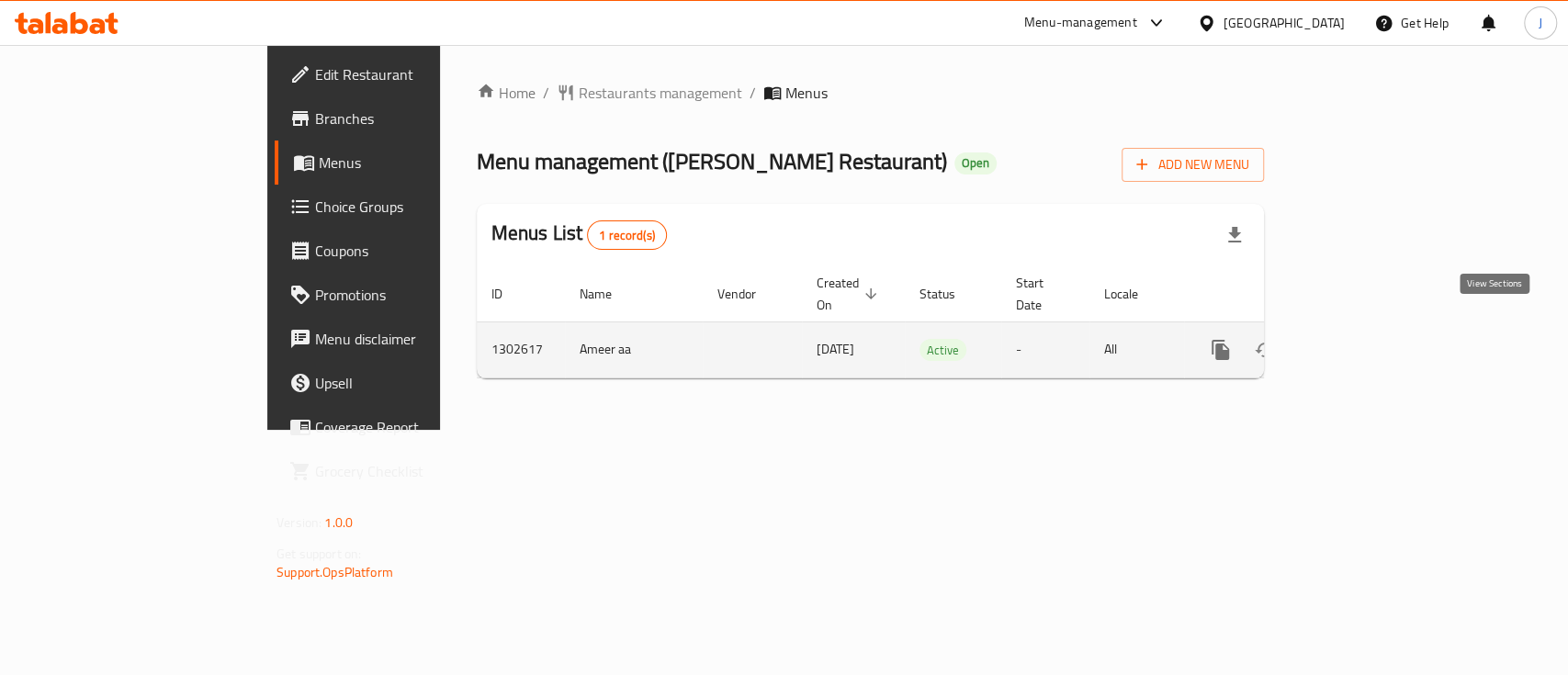
click at [1364, 339] on icon "enhanced table" at bounding box center [1353, 350] width 22 height 22
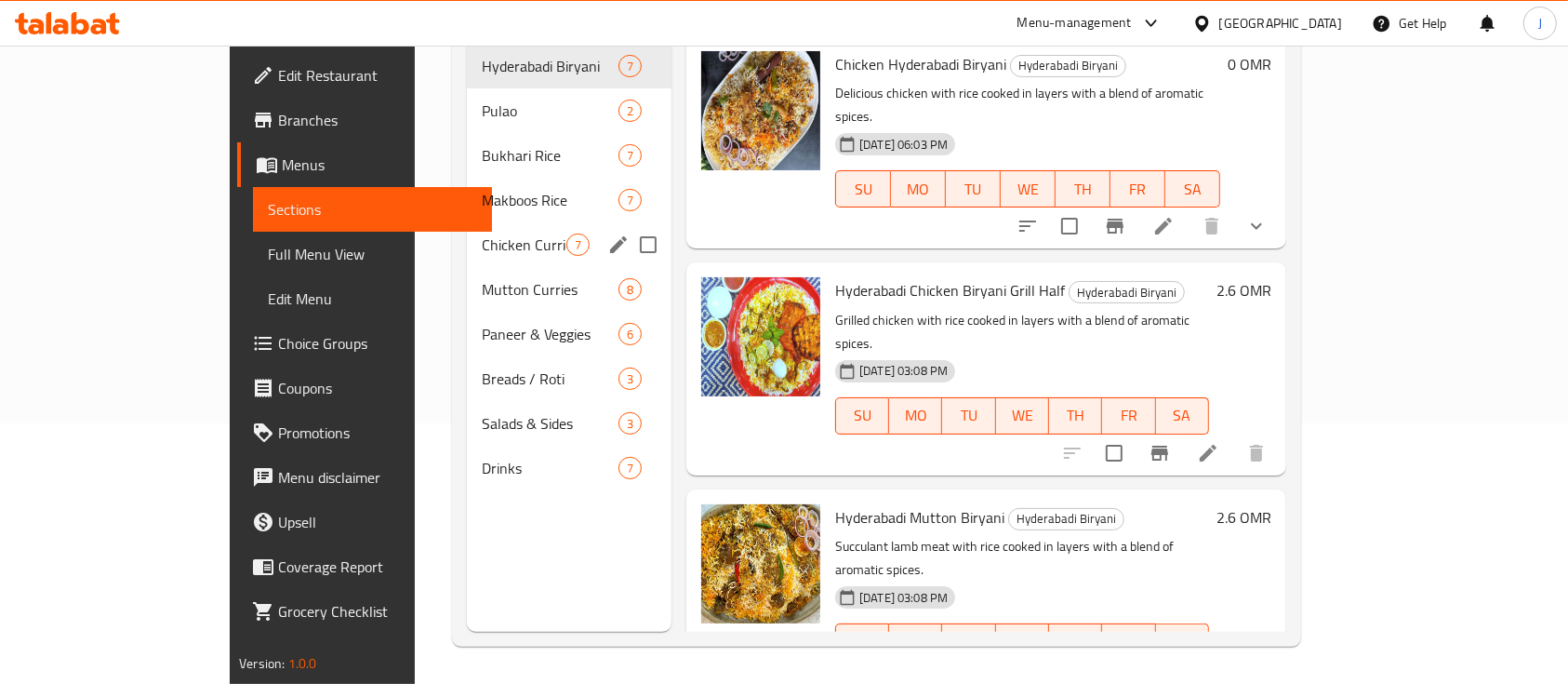
scroll to position [136, 0]
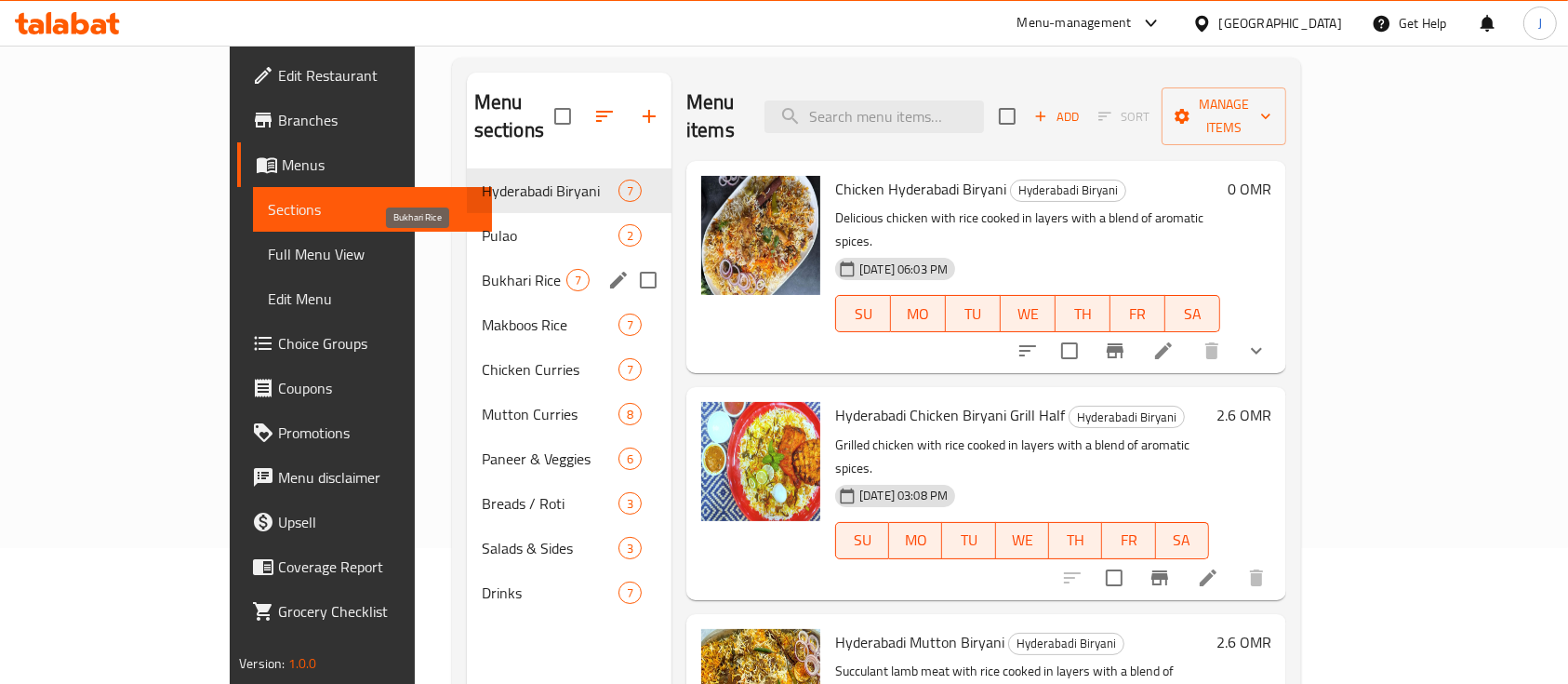
click at [482, 269] on span "Bukhari Rice" at bounding box center [524, 280] width 85 height 22
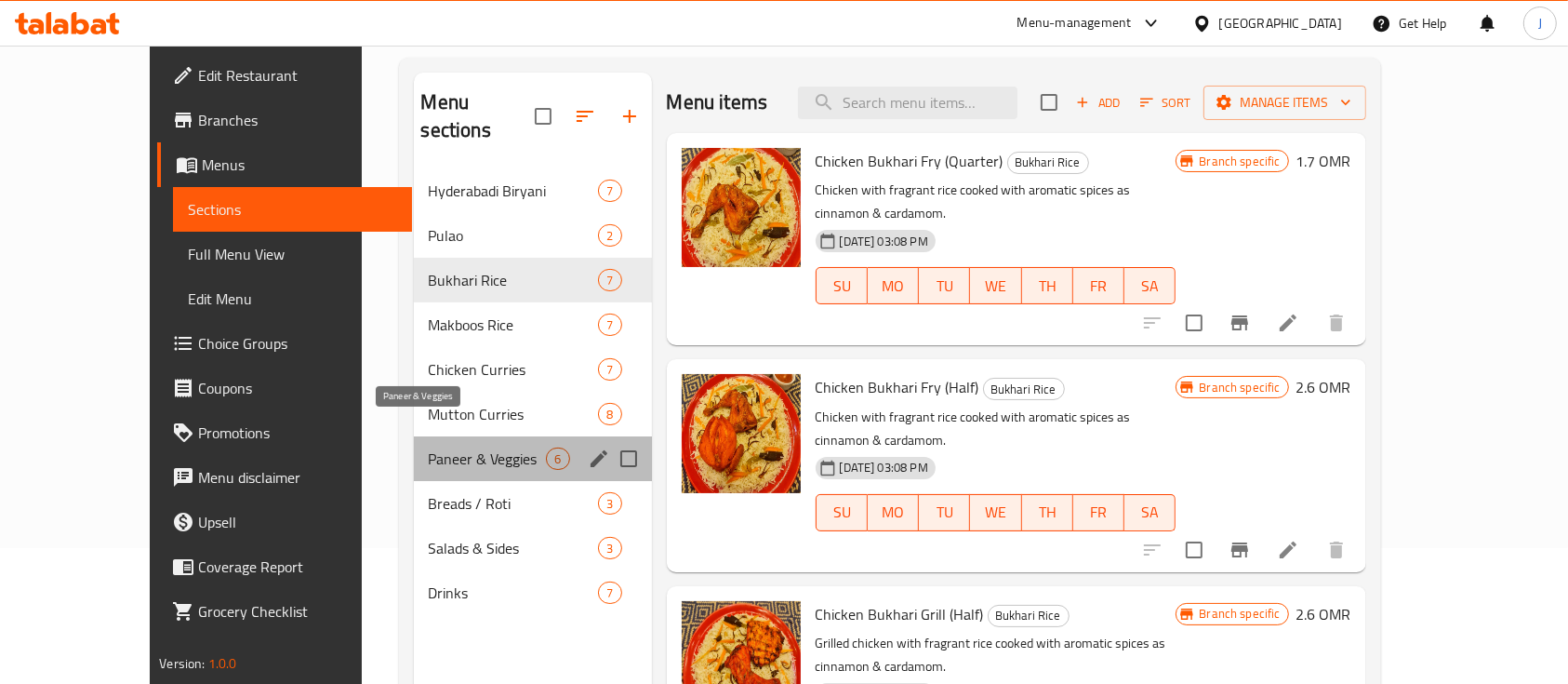
click at [429, 448] on span "Paneer & Veggies" at bounding box center [488, 459] width 118 height 22
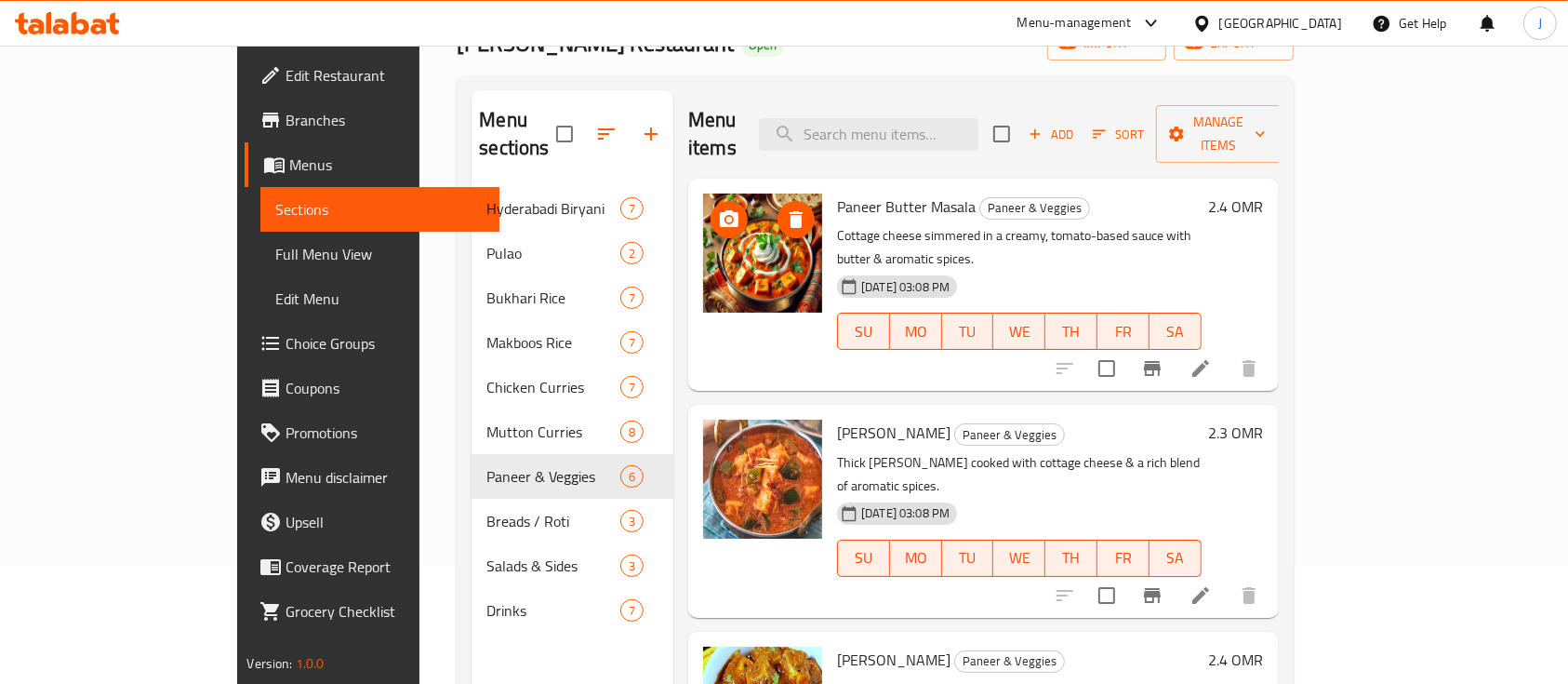
scroll to position [12, 0]
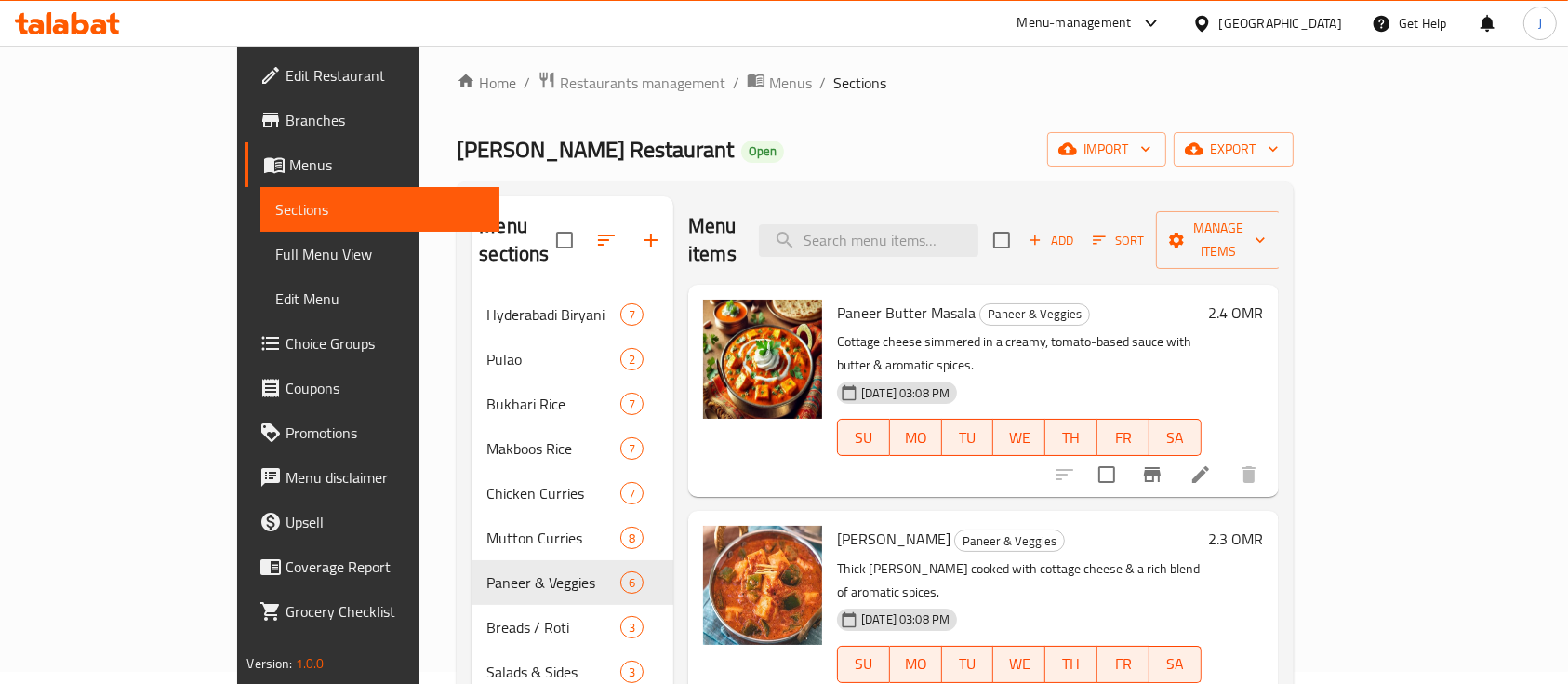
click at [944, 96] on div "Home / Restaurants management / Menus / Sections [PERSON_NAME] Restaurant Open …" at bounding box center [875, 482] width 836 height 824
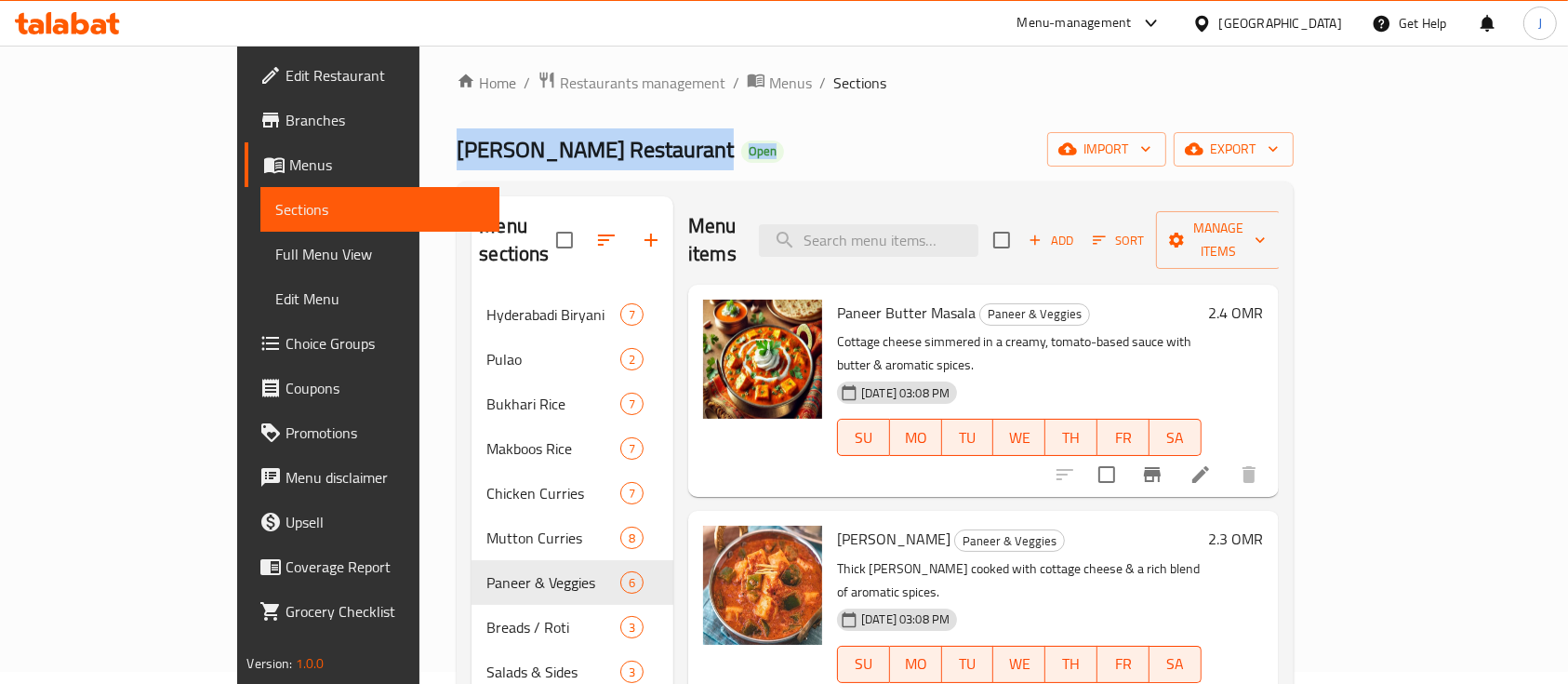
click at [865, 125] on div "Home / Restaurants management / Menus / Sections [PERSON_NAME] Restaurant Open …" at bounding box center [875, 482] width 836 height 824
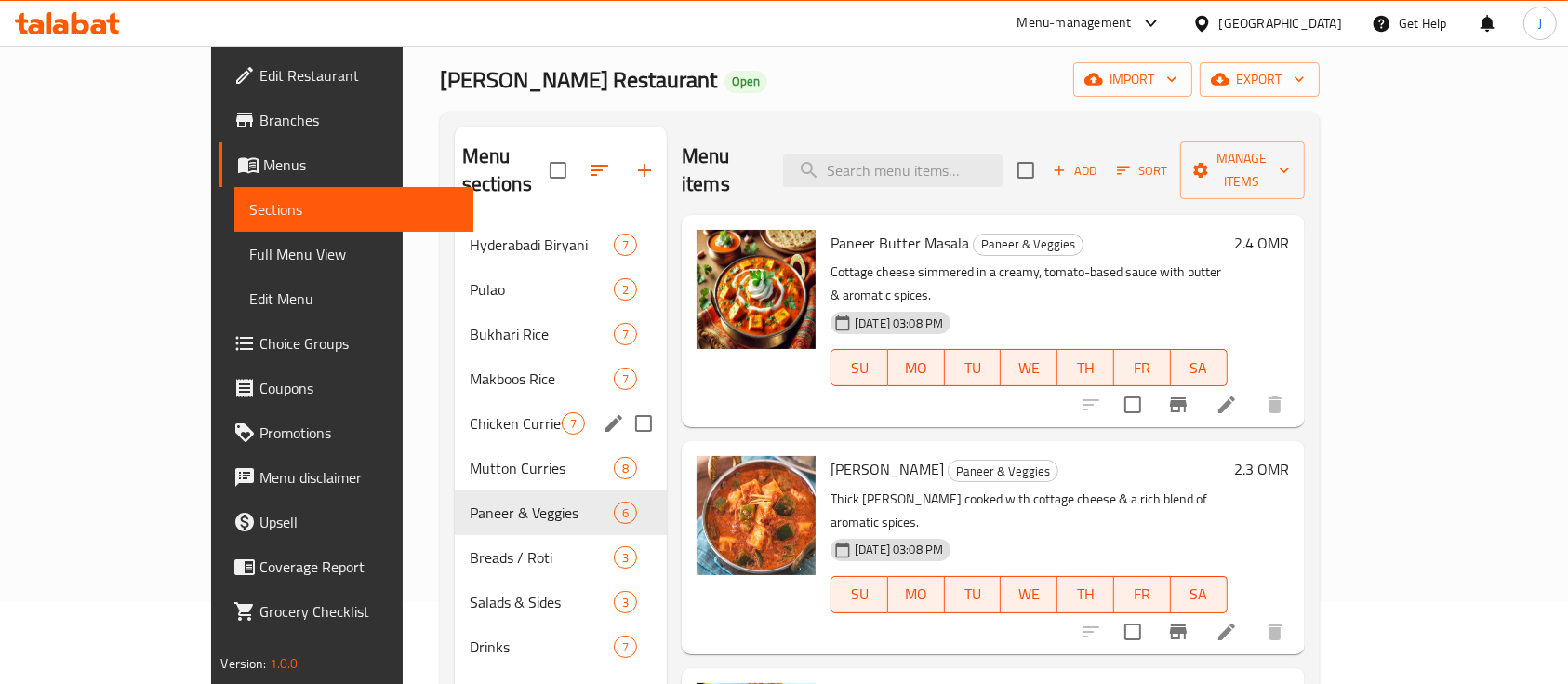
scroll to position [136, 0]
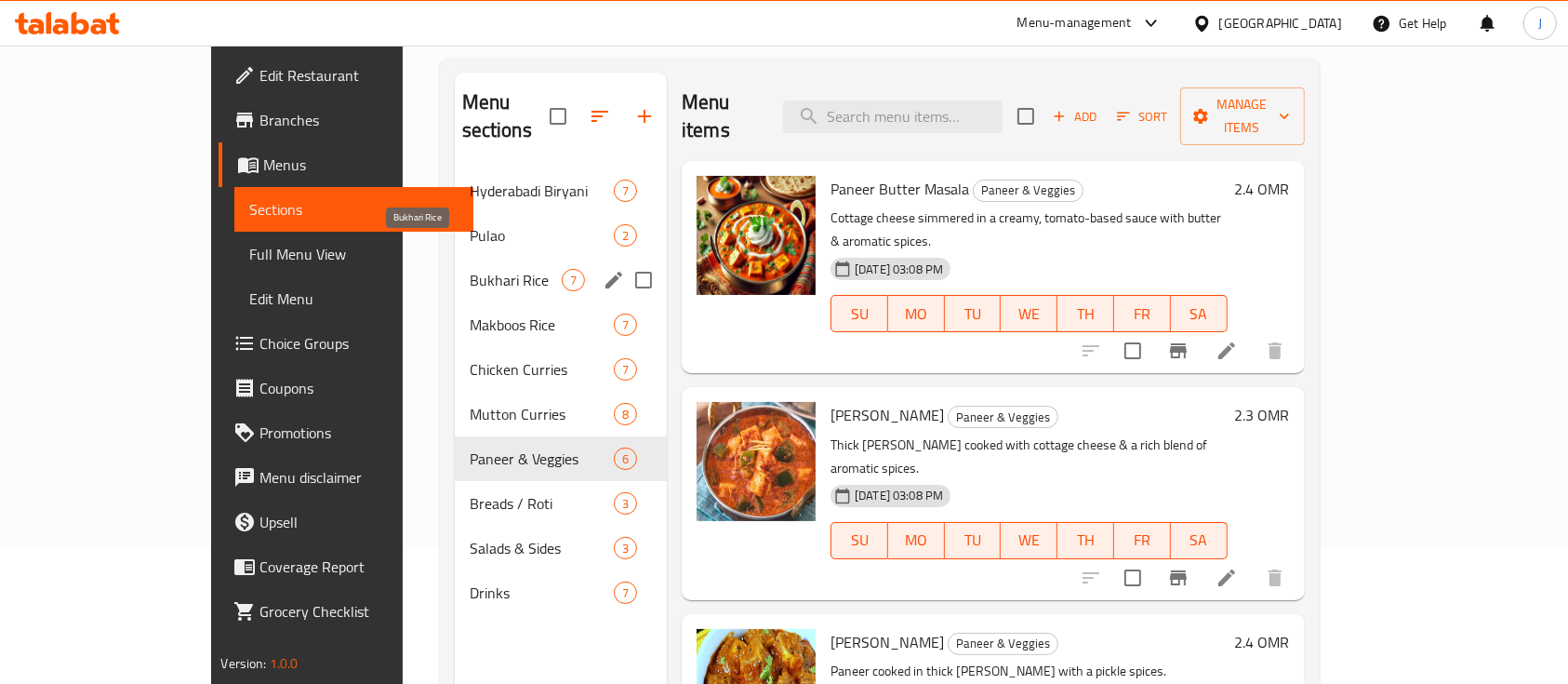
click at [470, 269] on span "Bukhari Rice" at bounding box center [516, 280] width 92 height 22
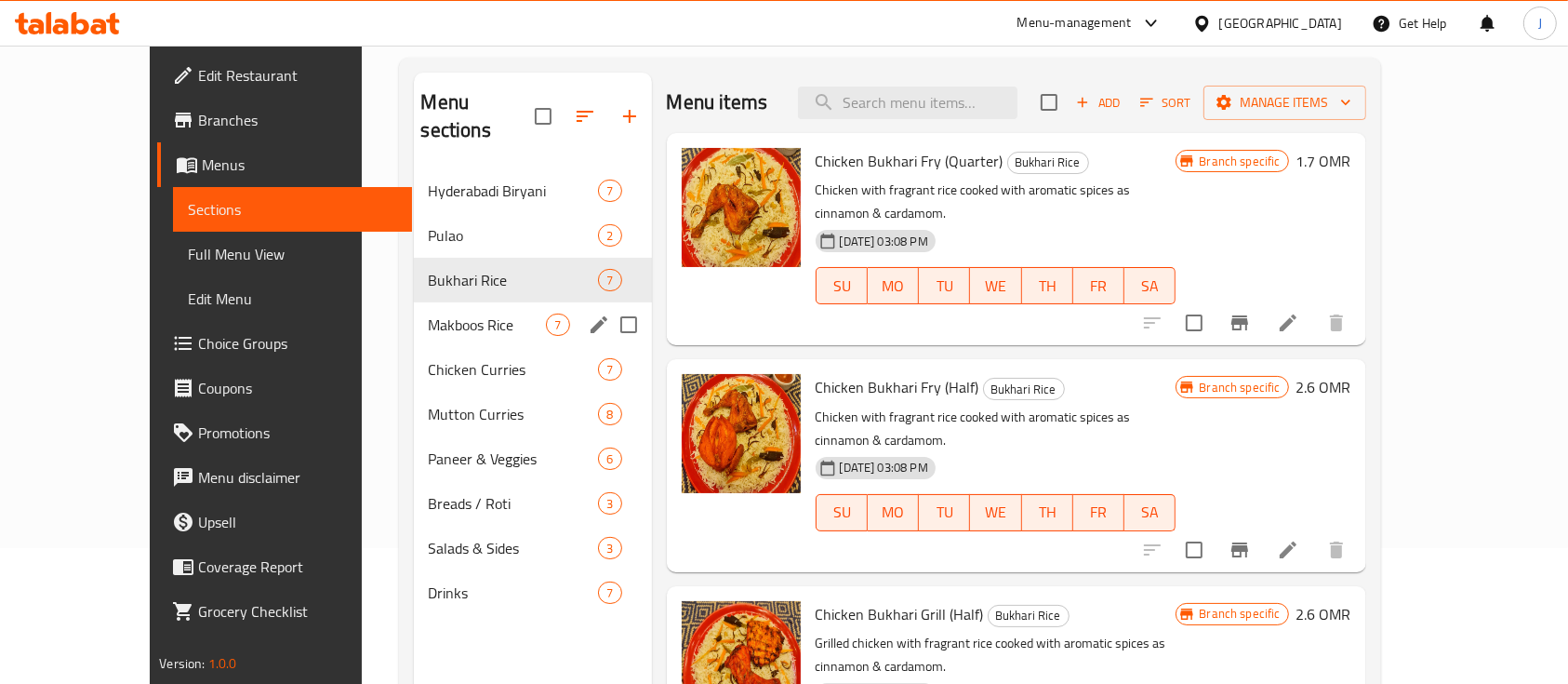
click at [414, 312] on div "Makboos Rice 7" at bounding box center [533, 325] width 238 height 45
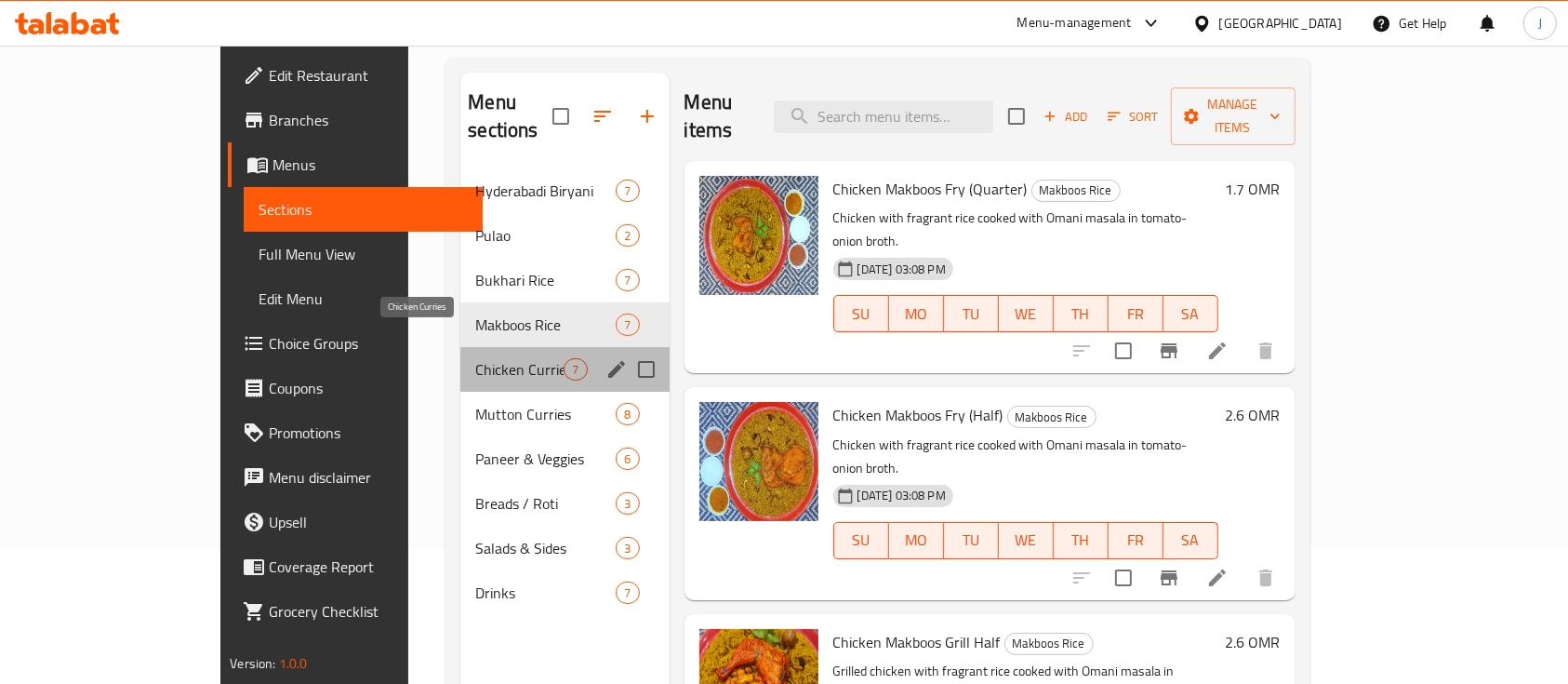
click at [476, 358] on span "Chicken Curries" at bounding box center [520, 370] width 89 height 22
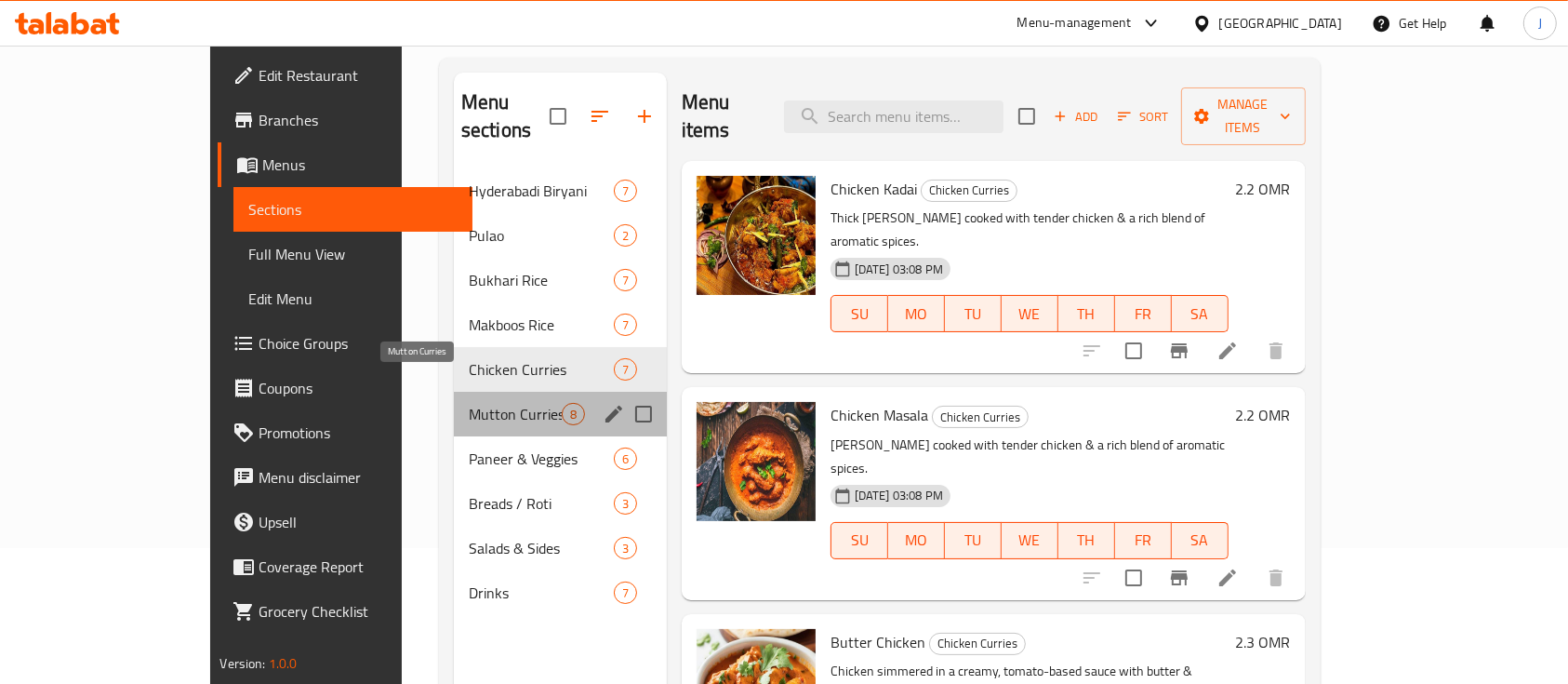
click at [469, 403] on span "Mutton Curries" at bounding box center [516, 414] width 93 height 22
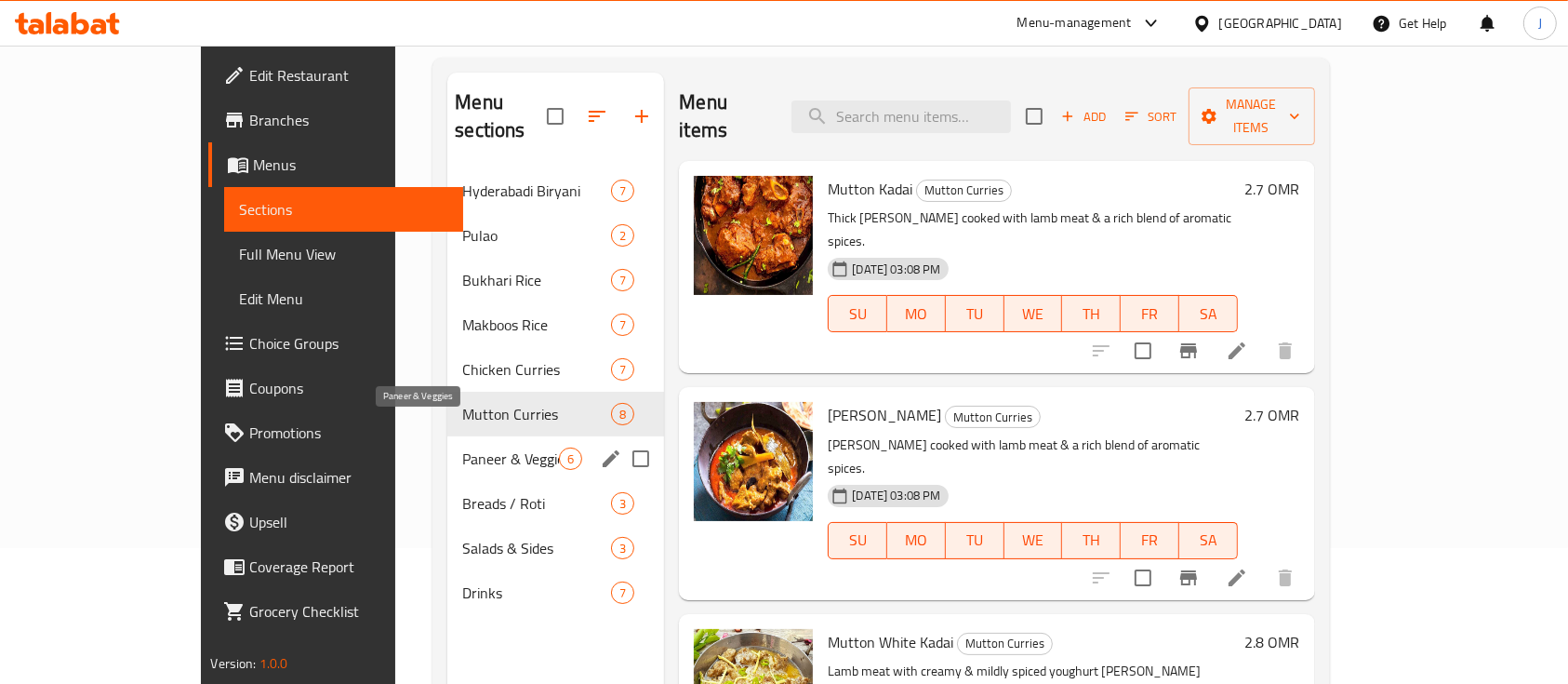
click at [463, 448] on span "Paneer & Veggies" at bounding box center [511, 459] width 97 height 22
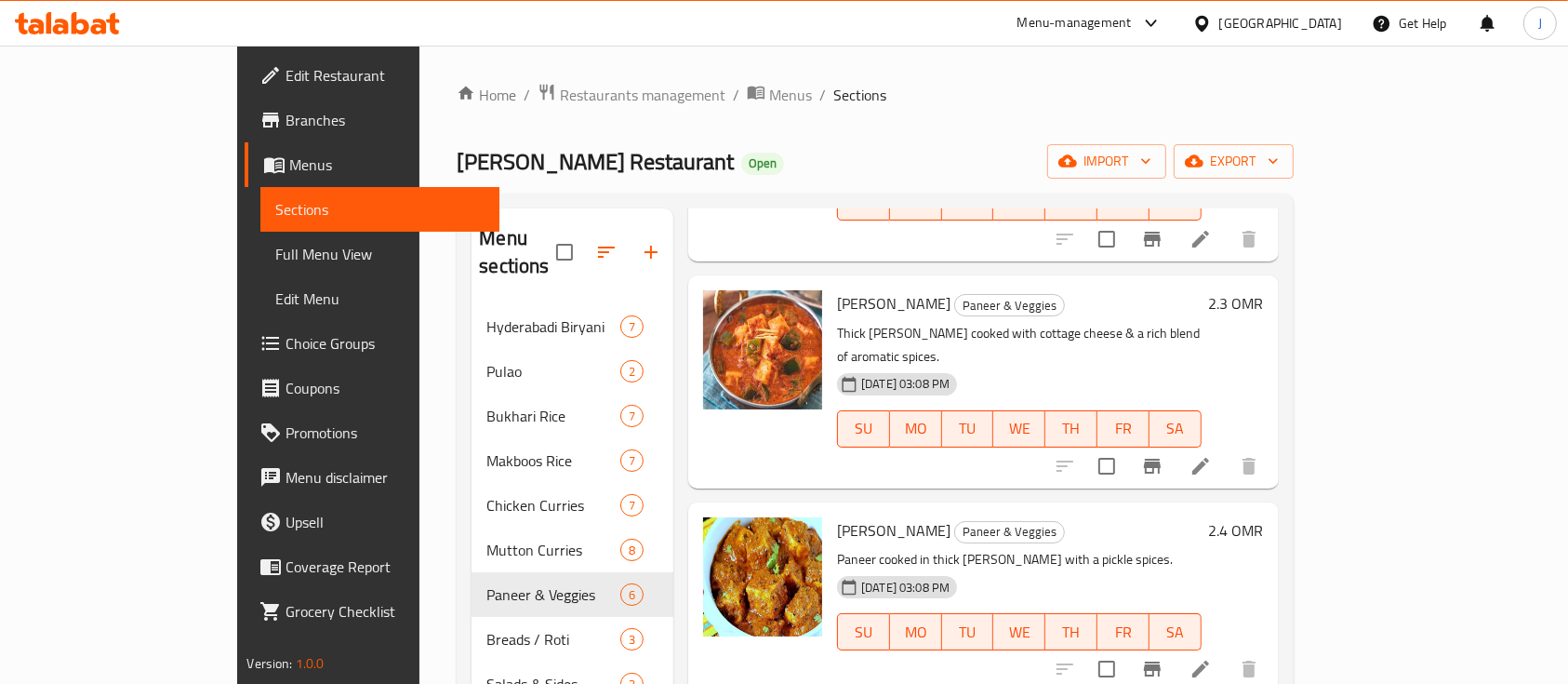
click at [1335, 13] on div "[GEOGRAPHIC_DATA]" at bounding box center [1281, 23] width 123 height 21
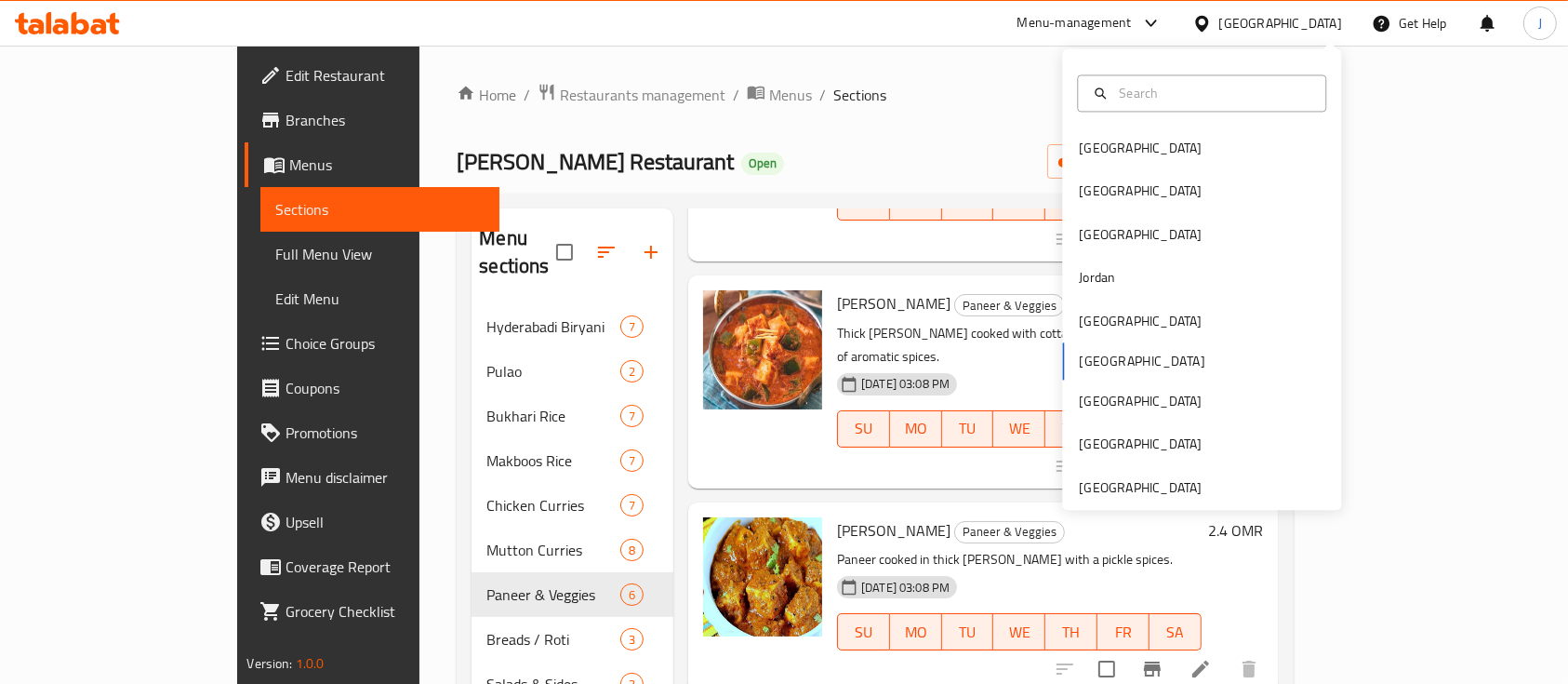
click at [739, 134] on div "Home / Restaurants management / Menus / Sections [PERSON_NAME] Restaurant Open …" at bounding box center [875, 495] width 836 height 824
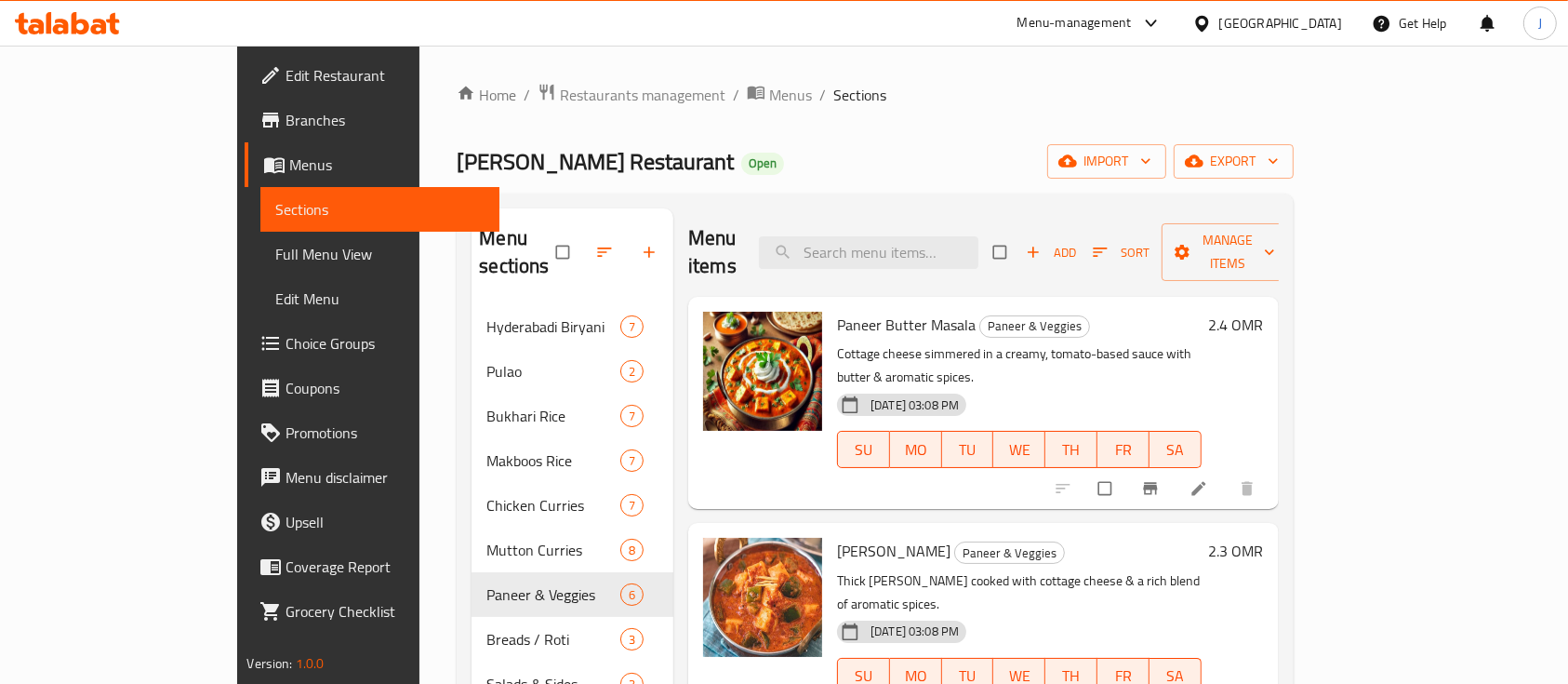
click at [1332, 17] on div "[GEOGRAPHIC_DATA]" at bounding box center [1281, 23] width 123 height 21
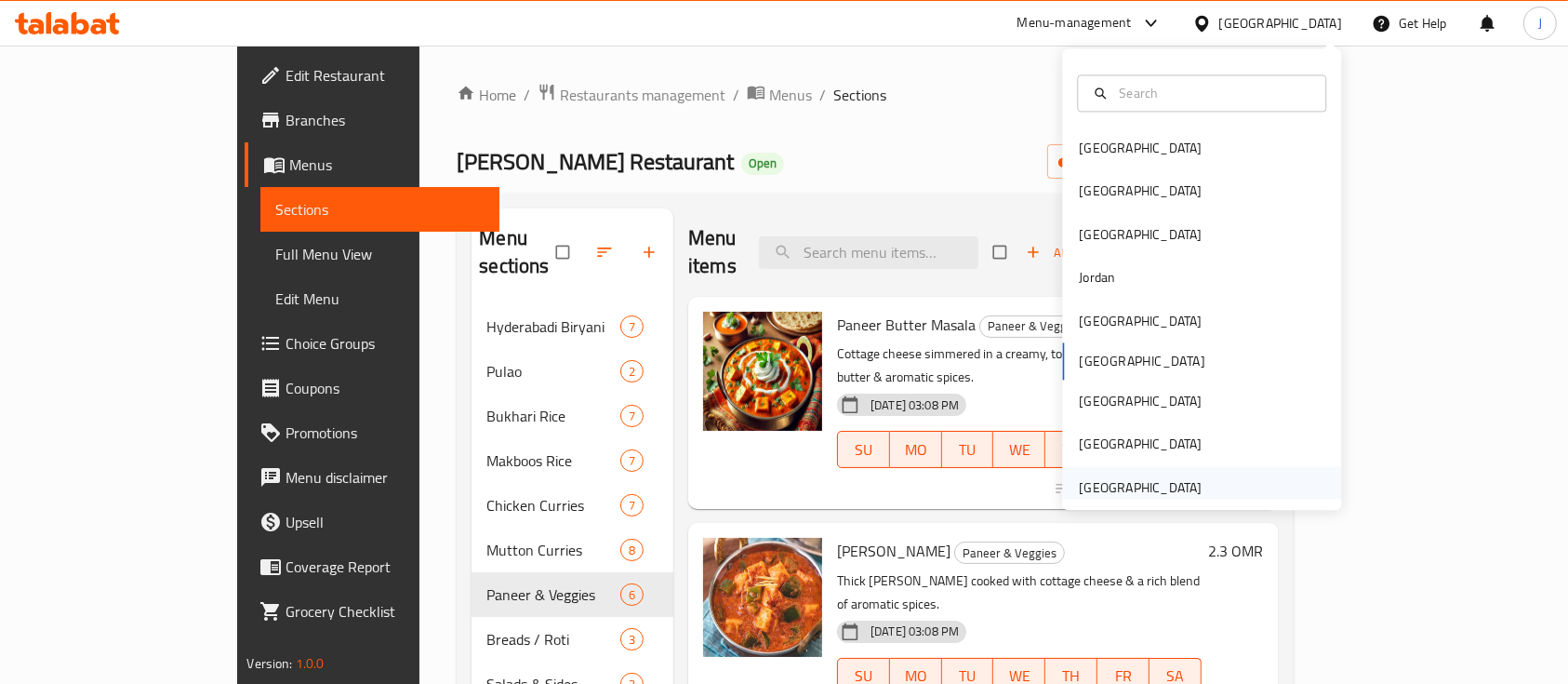
click at [1143, 495] on div "[GEOGRAPHIC_DATA]" at bounding box center [1141, 488] width 123 height 21
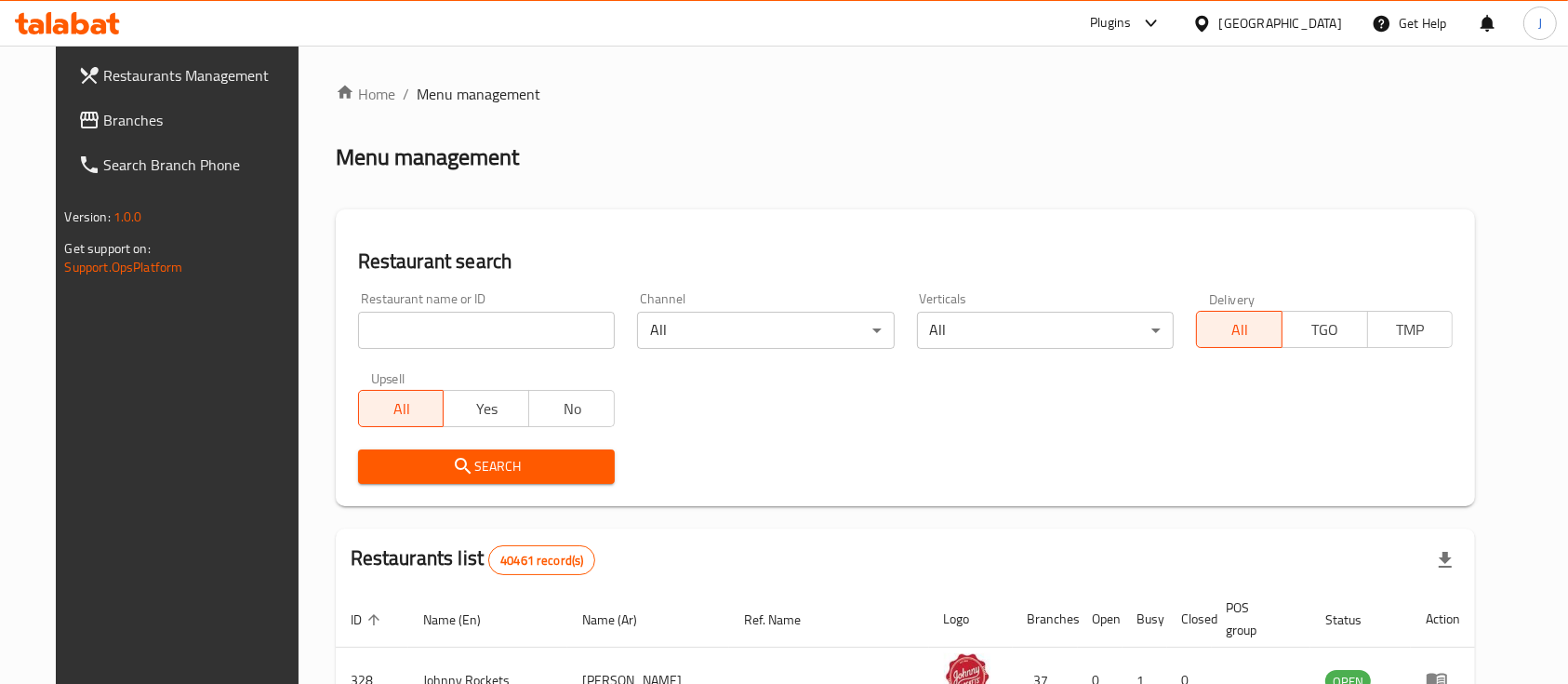
click at [107, 127] on span "Branches" at bounding box center [203, 120] width 199 height 22
